Goal: Transaction & Acquisition: Purchase product/service

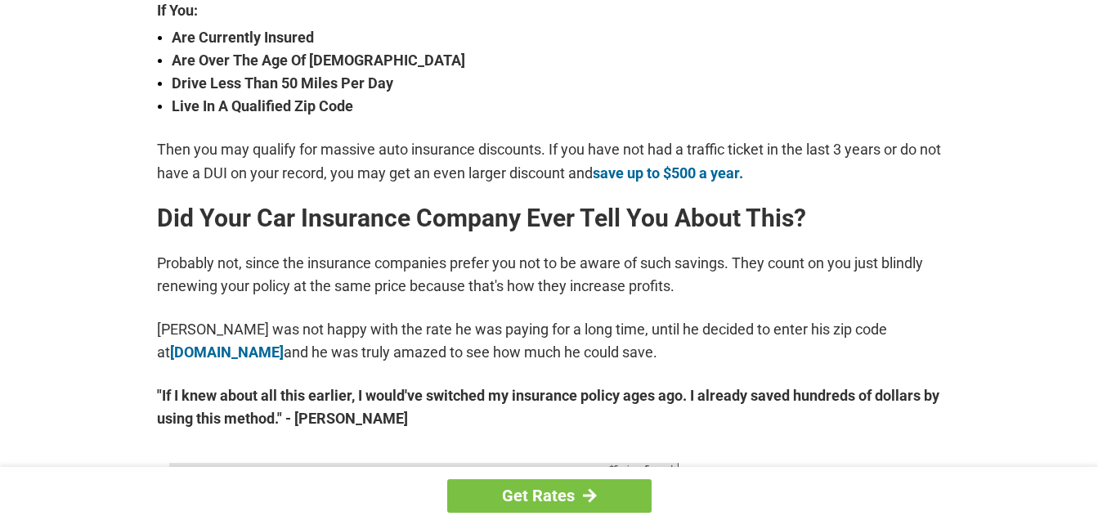
scroll to position [654, 0]
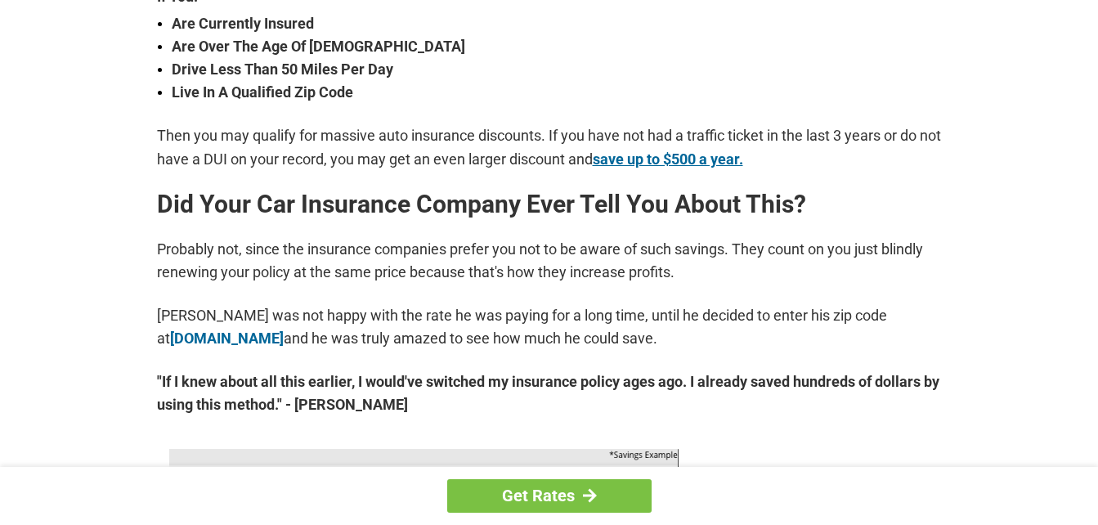
click at [661, 159] on link "save up to $500 a year." at bounding box center [668, 158] width 150 height 17
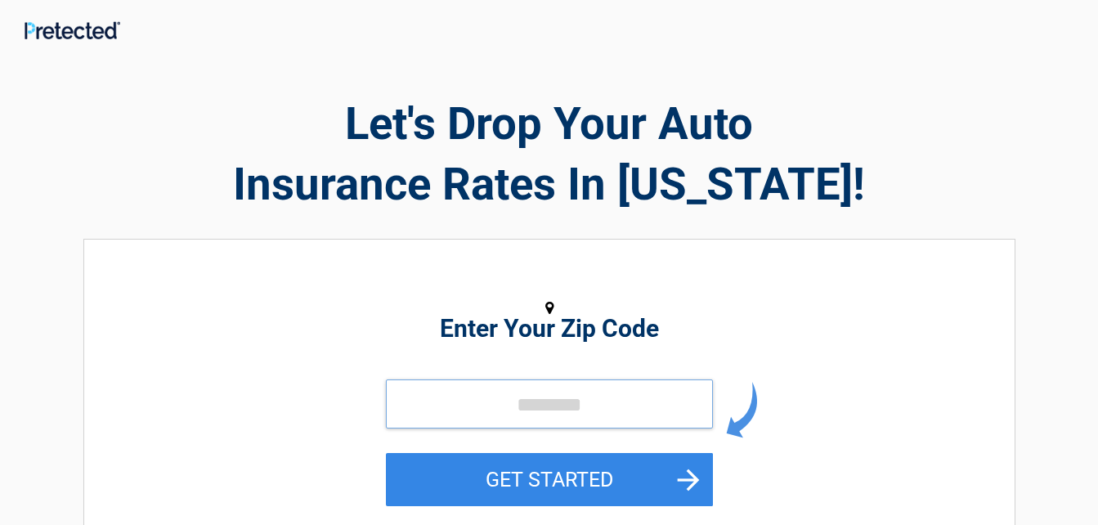
click at [503, 413] on input "tel" at bounding box center [549, 403] width 327 height 49
type input "*****"
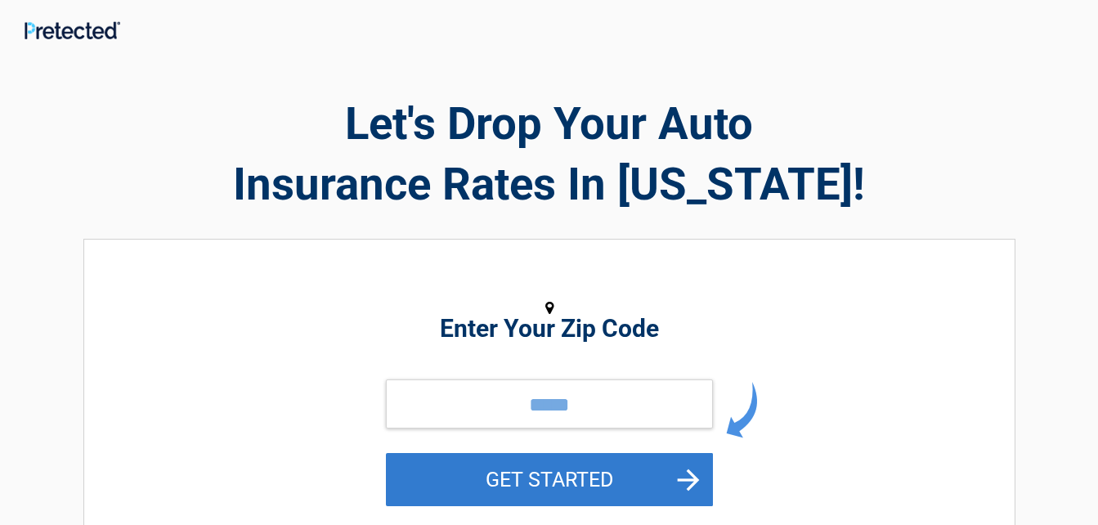
click at [547, 471] on button "GET STARTED" at bounding box center [549, 479] width 327 height 53
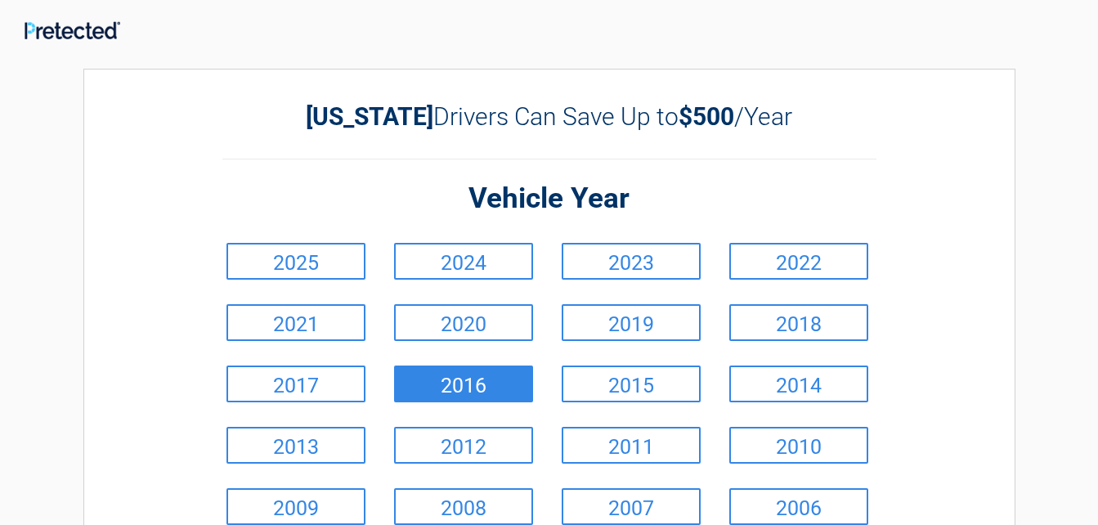
click at [478, 388] on link "2016" at bounding box center [463, 383] width 139 height 37
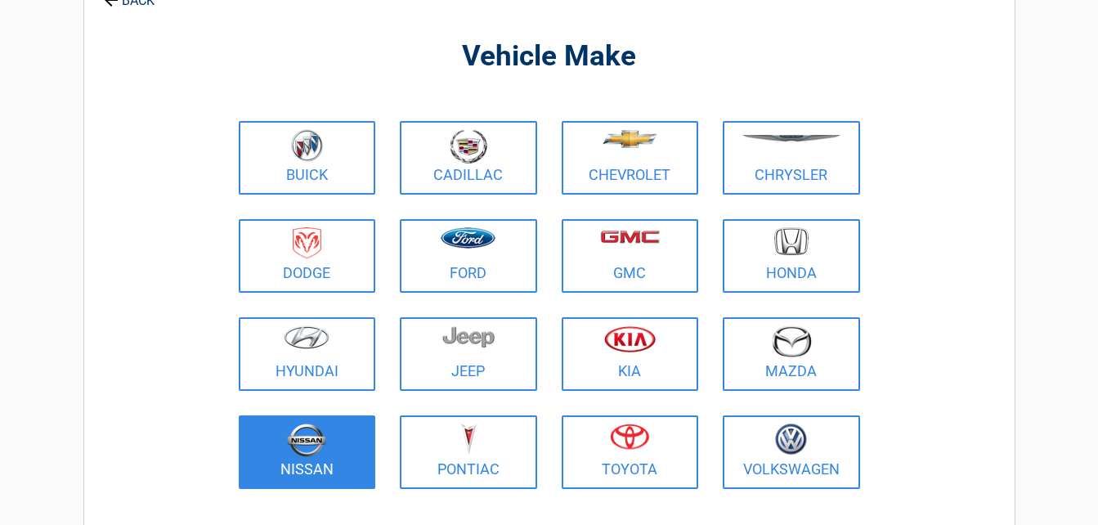
scroll to position [102, 0]
click at [334, 463] on link "Nissan" at bounding box center [307, 451] width 137 height 74
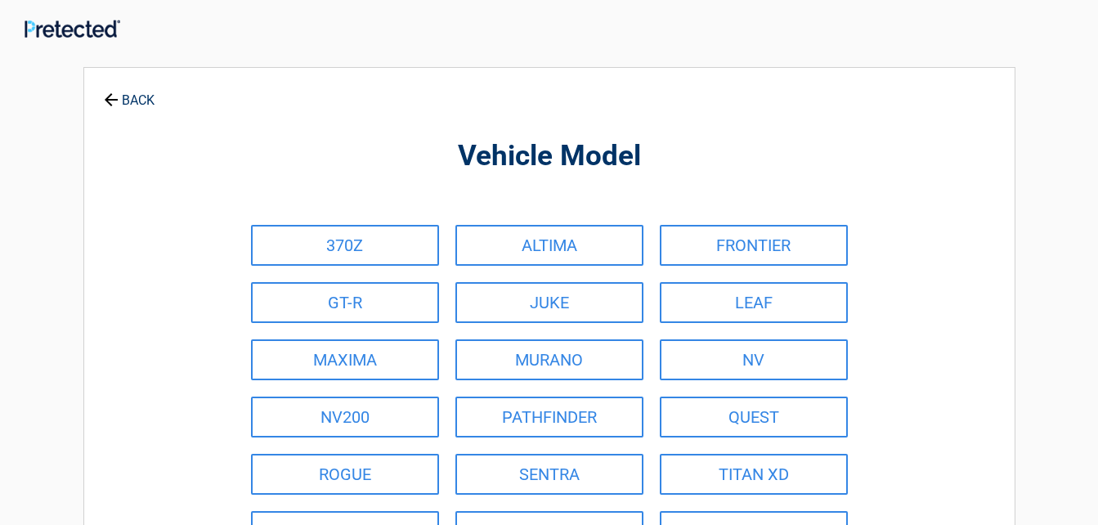
scroll to position [0, 0]
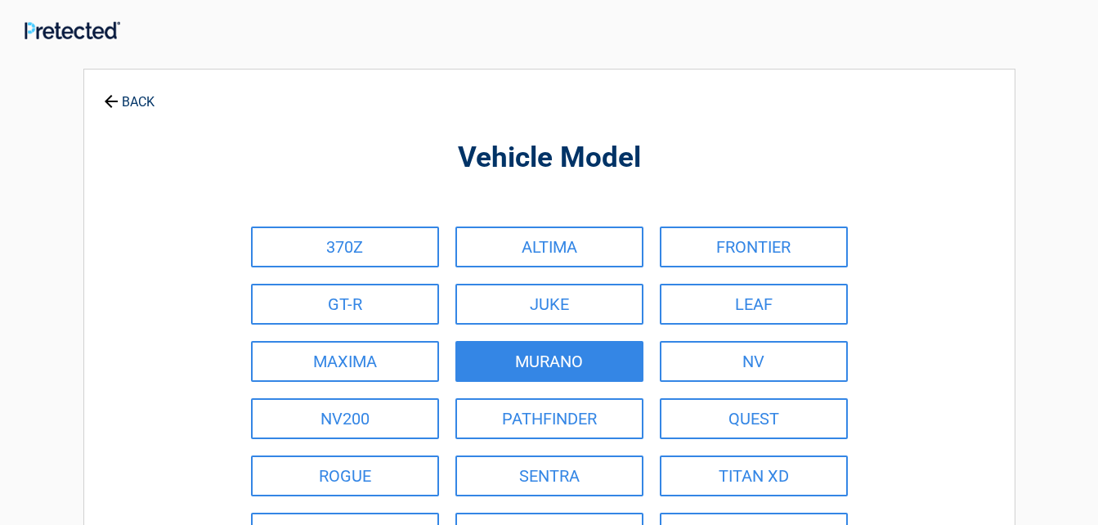
click at [538, 370] on link "MURANO" at bounding box center [549, 361] width 188 height 41
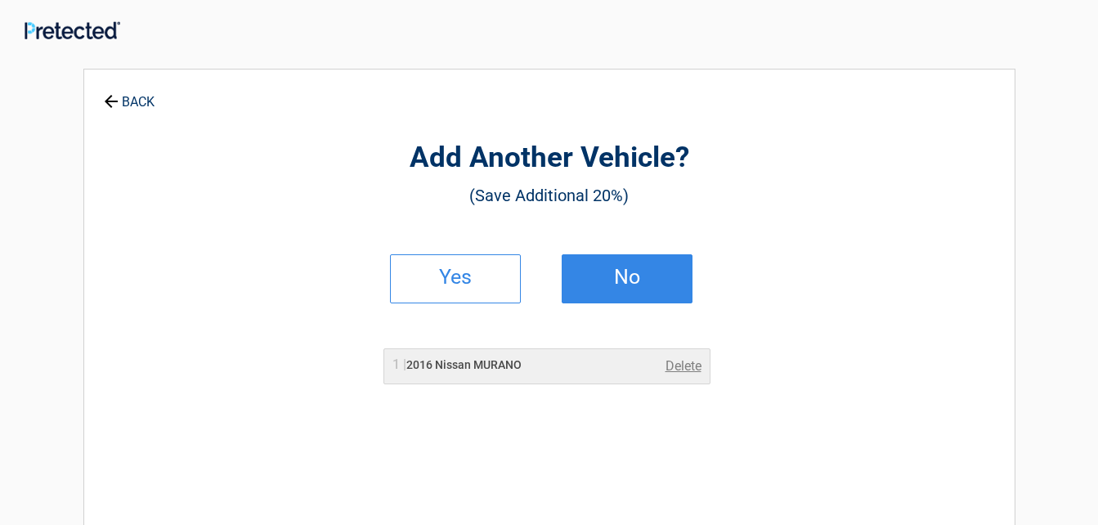
click at [608, 277] on h2 "No" at bounding box center [627, 276] width 96 height 11
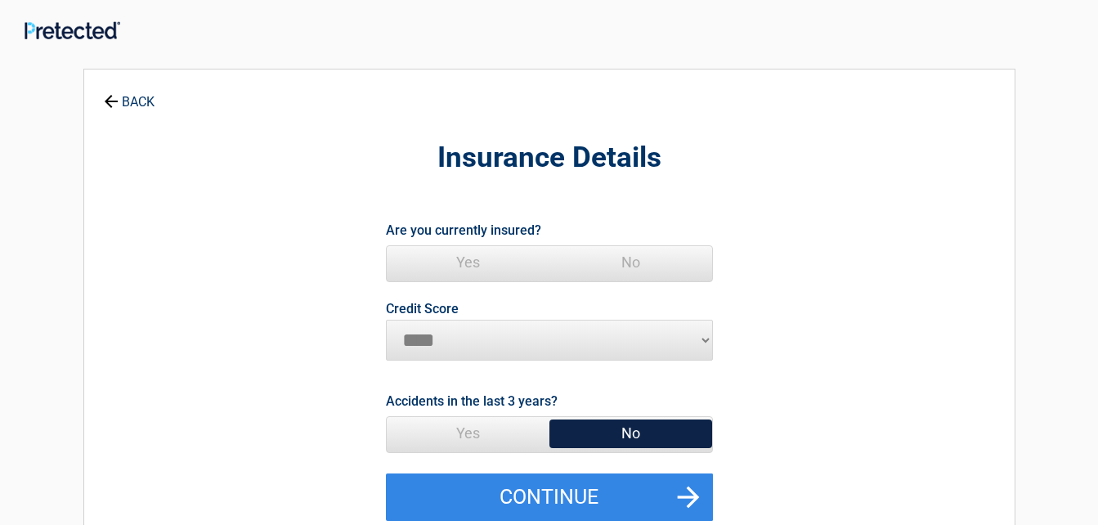
click at [710, 349] on select "********* **** ******* ****" at bounding box center [549, 340] width 327 height 41
select select "*********"
click at [386, 320] on select "********* **** ******* ****" at bounding box center [549, 340] width 327 height 41
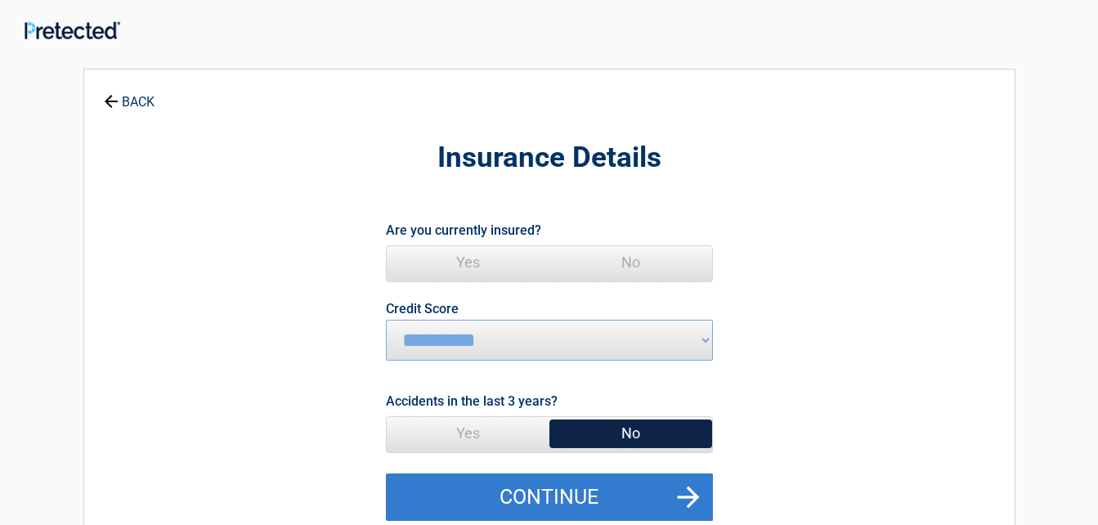
drag, startPoint x: 677, startPoint y: 370, endPoint x: 620, endPoint y: 488, distance: 130.5
click at [622, 491] on button "Continue" at bounding box center [549, 496] width 327 height 47
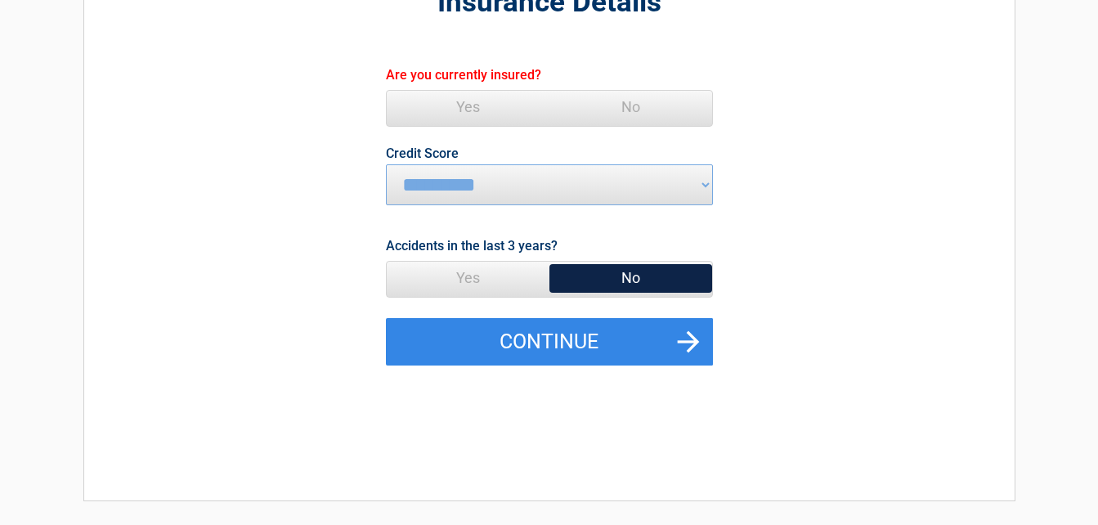
scroll to position [163, 0]
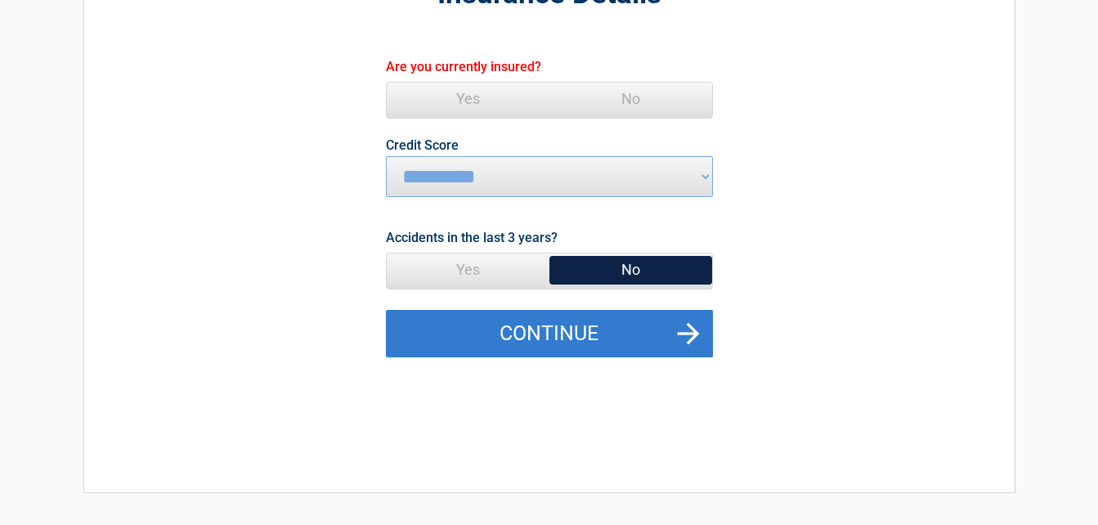
click at [557, 339] on button "Continue" at bounding box center [549, 333] width 327 height 47
click at [567, 335] on button "Continue" at bounding box center [549, 333] width 327 height 47
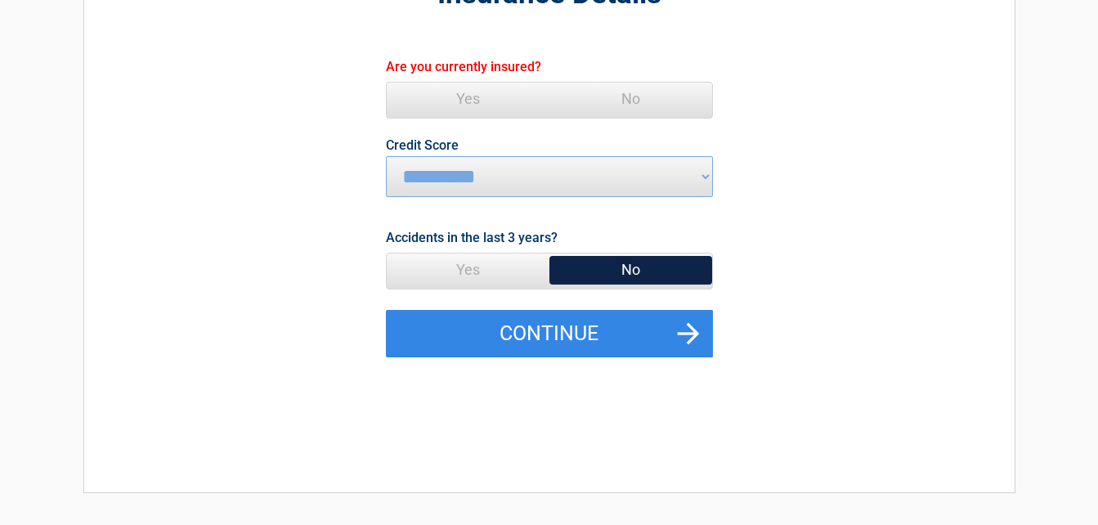
click at [654, 272] on span "No" at bounding box center [630, 269] width 163 height 33
click at [468, 102] on span "Yes" at bounding box center [468, 99] width 163 height 33
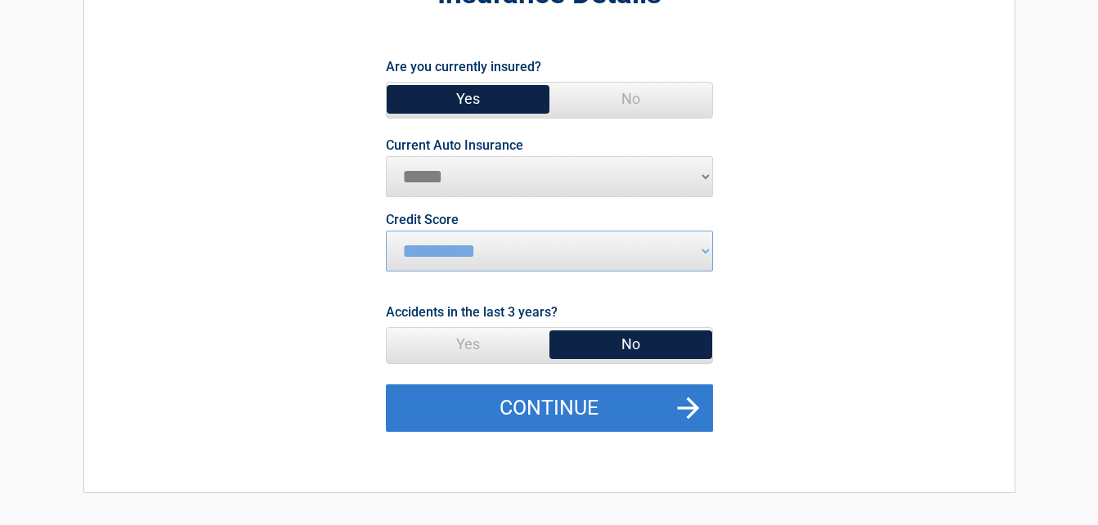
click at [562, 405] on button "Continue" at bounding box center [549, 407] width 327 height 47
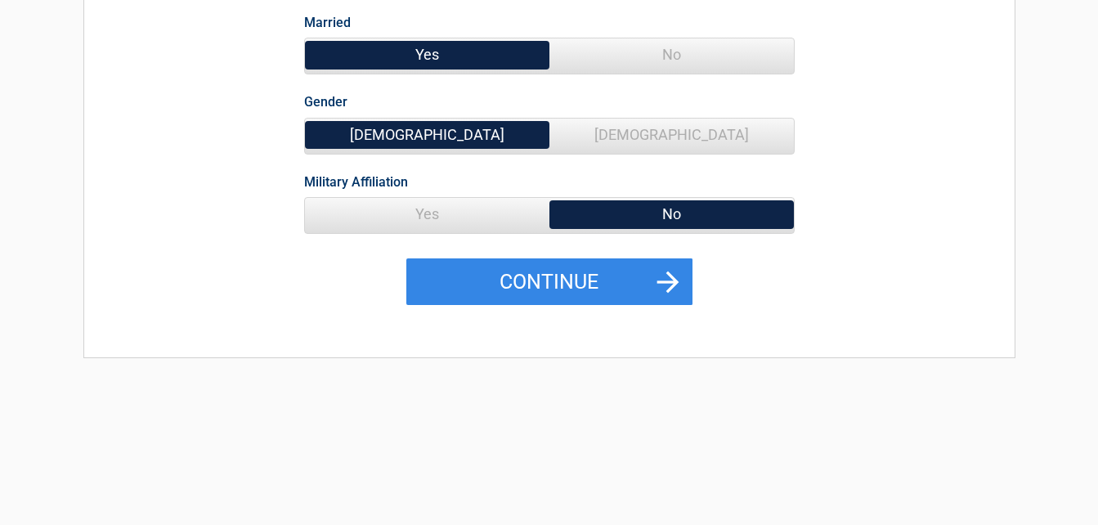
scroll to position [327, 0]
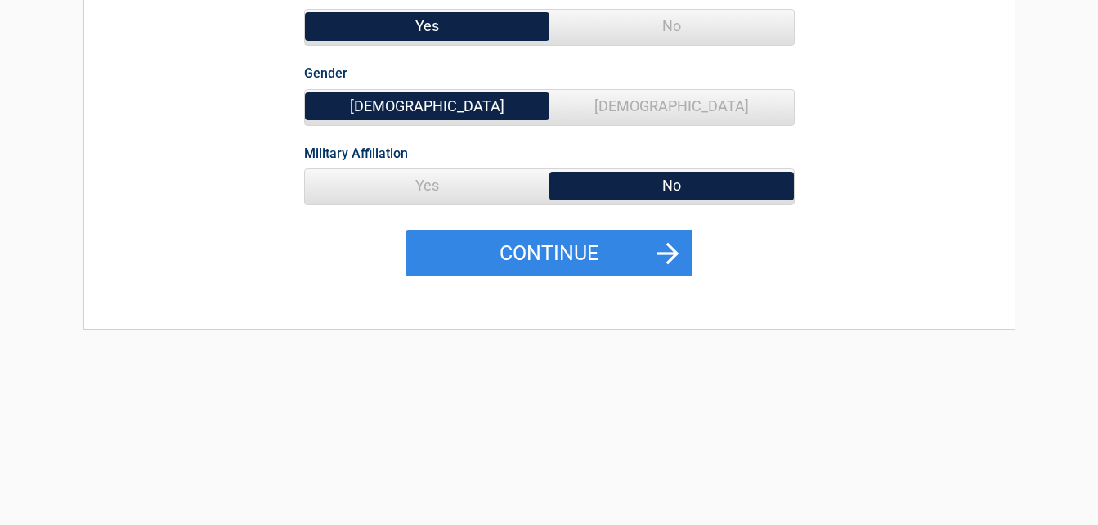
click at [449, 194] on span "Yes" at bounding box center [427, 185] width 244 height 33
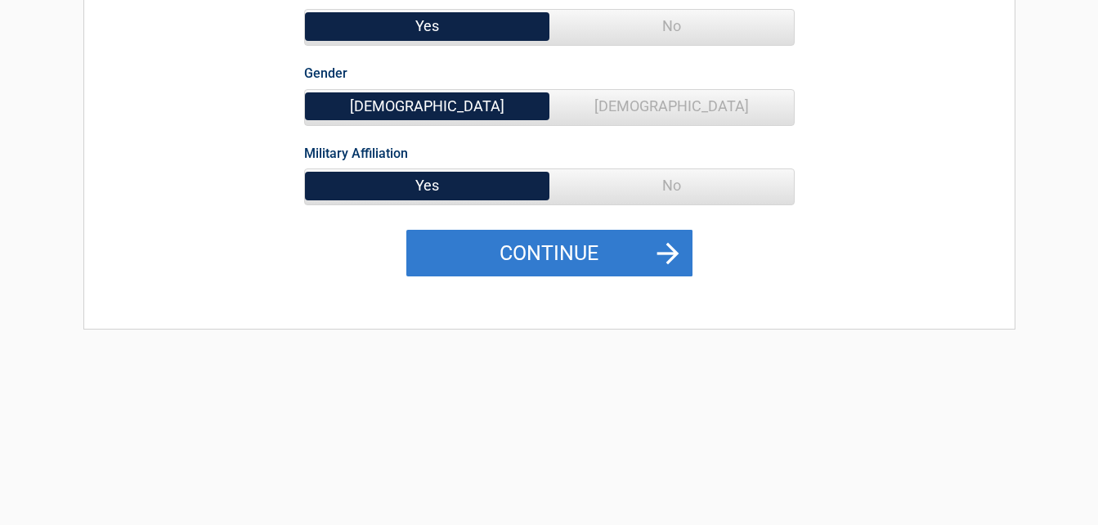
click at [481, 244] on button "Continue" at bounding box center [549, 253] width 286 height 47
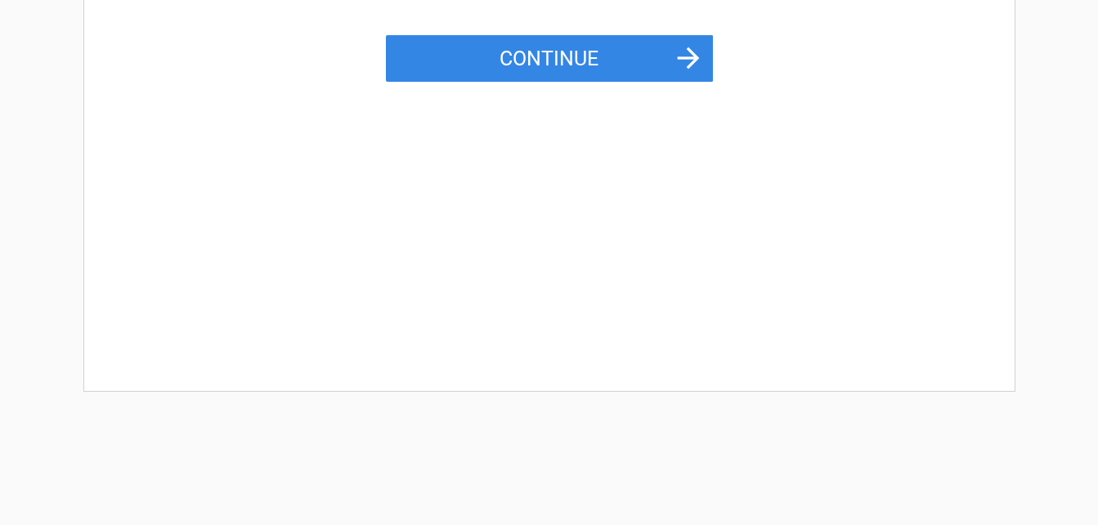
scroll to position [0, 0]
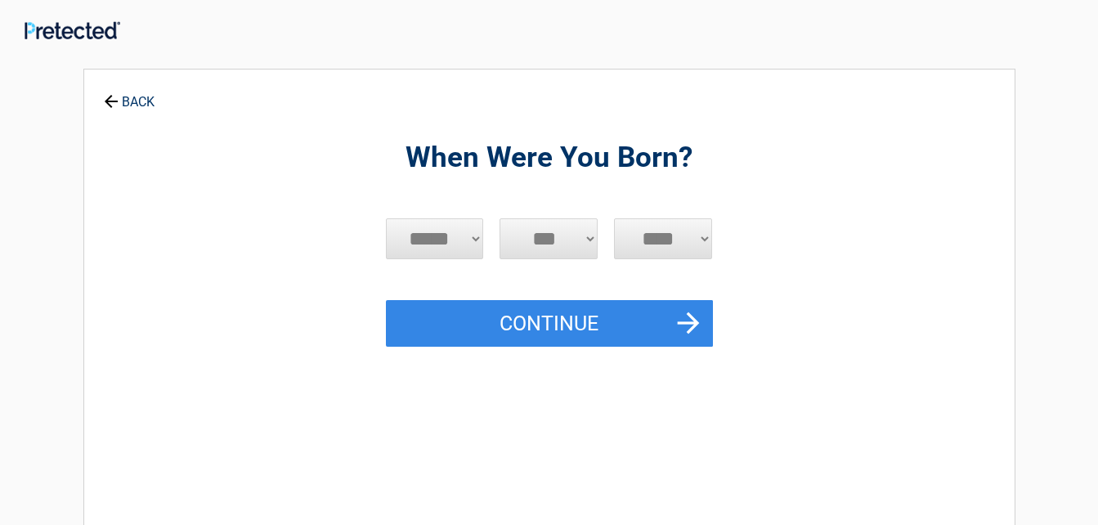
click at [478, 243] on select "***** *** *** *** *** *** *** *** *** *** *** *** ***" at bounding box center [435, 238] width 98 height 41
